Goal: Information Seeking & Learning: Learn about a topic

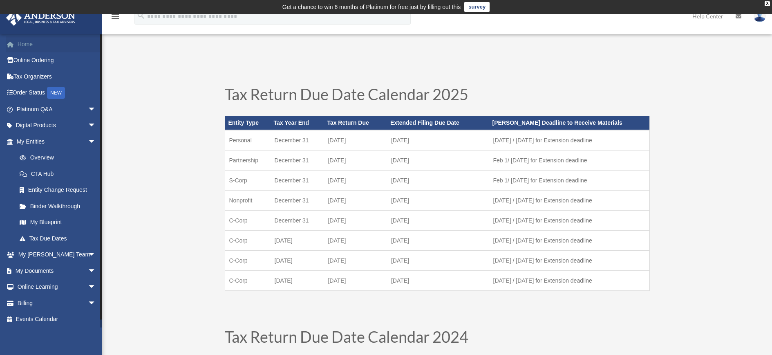
click at [38, 43] on link "Home" at bounding box center [57, 44] width 103 height 16
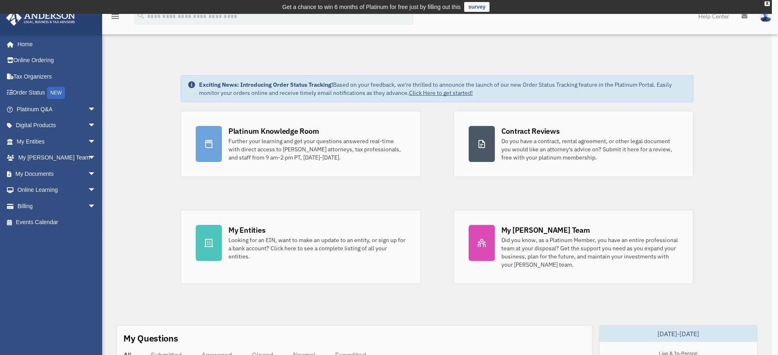
click at [60, 190] on div "x" at bounding box center [389, 177] width 778 height 355
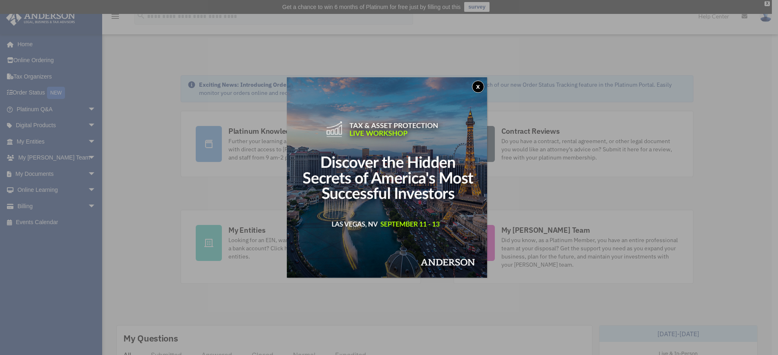
click at [482, 85] on button "x" at bounding box center [478, 86] width 12 height 12
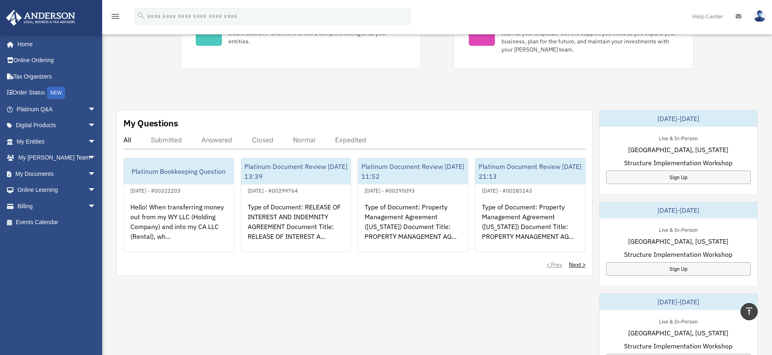
scroll to position [216, 0]
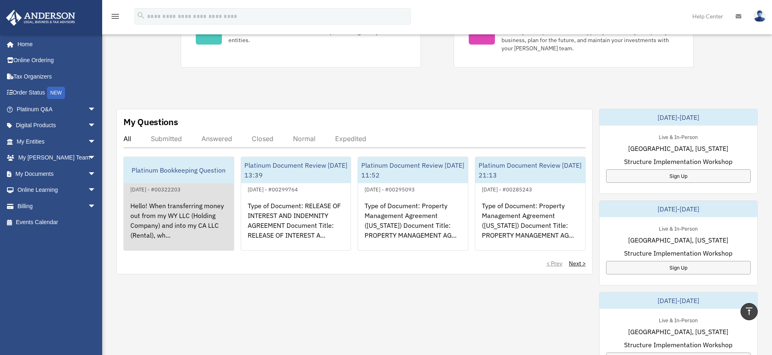
click at [195, 212] on div "Hello! When transferring money out from my WY LLC (Holding Company) and into my…" at bounding box center [179, 226] width 110 height 64
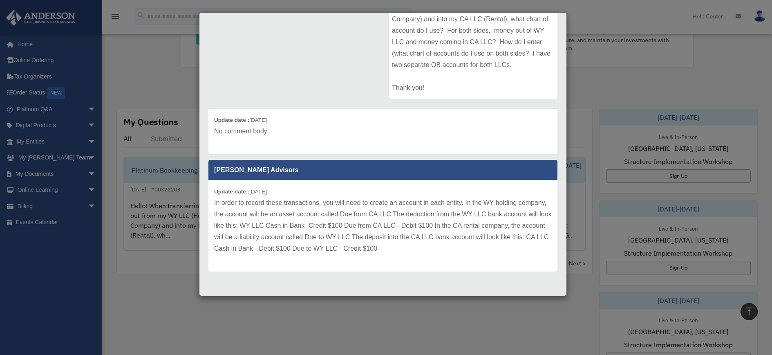
scroll to position [155, 0]
click at [156, 294] on div "Case Detail × Platinum Bookkeeping Question Case Number 00322203 Created Date […" at bounding box center [386, 177] width 772 height 355
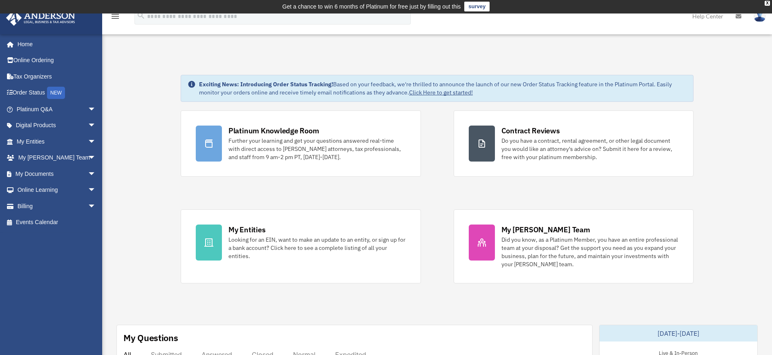
scroll to position [0, 0]
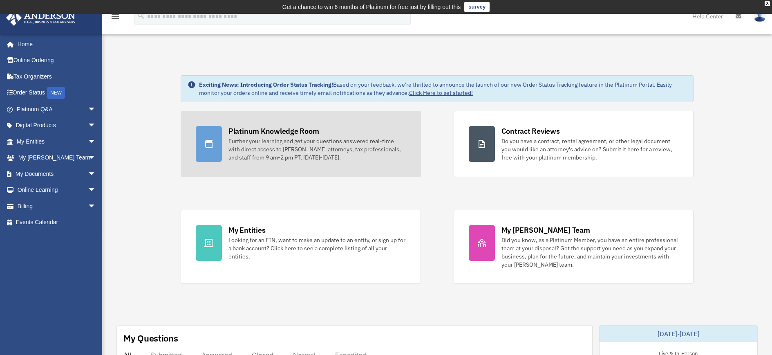
click at [363, 156] on div "Further your learning and get your questions answered real-time with direct acc…" at bounding box center [316, 149] width 177 height 25
